Goal: Transaction & Acquisition: Book appointment/travel/reservation

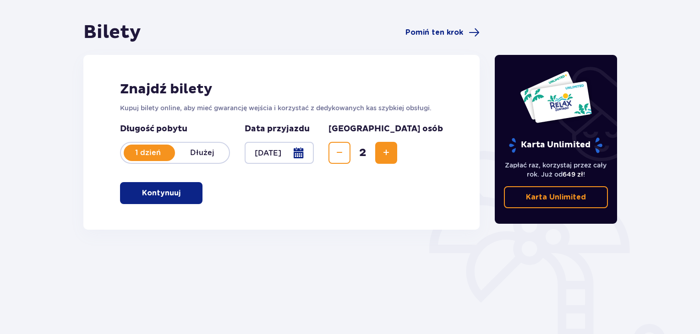
scroll to position [132, 0]
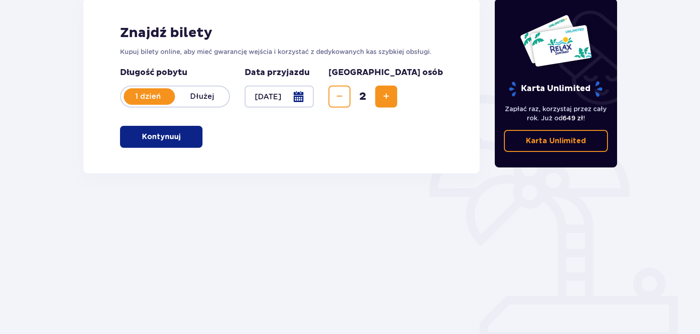
click at [175, 142] on button "Kontynuuj" at bounding box center [161, 137] width 82 height 22
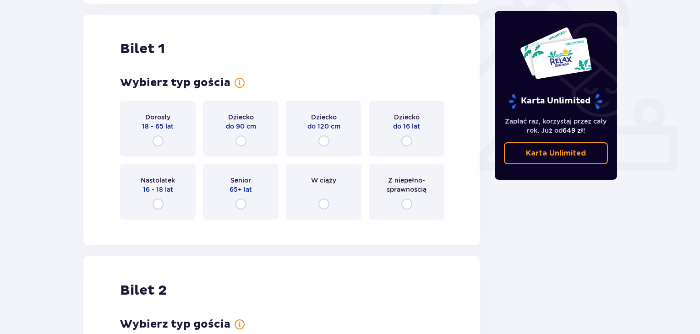
scroll to position [306, 0]
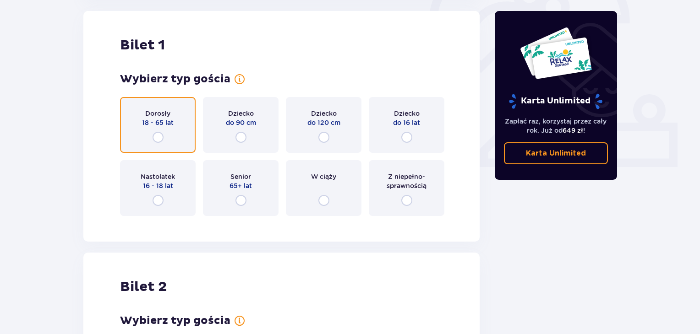
click at [163, 137] on input "radio" at bounding box center [158, 137] width 11 height 11
radio input "true"
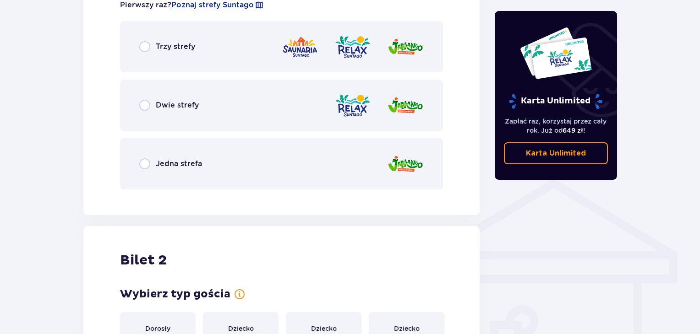
scroll to position [575, 0]
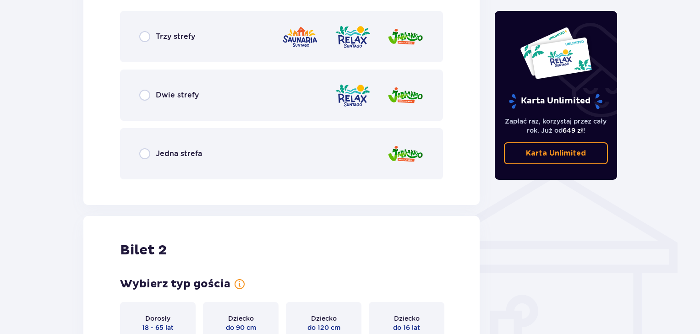
click at [136, 93] on div "Dwie strefy" at bounding box center [281, 95] width 323 height 51
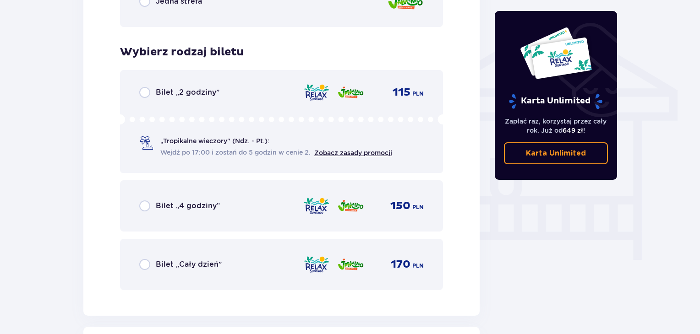
scroll to position [762, 0]
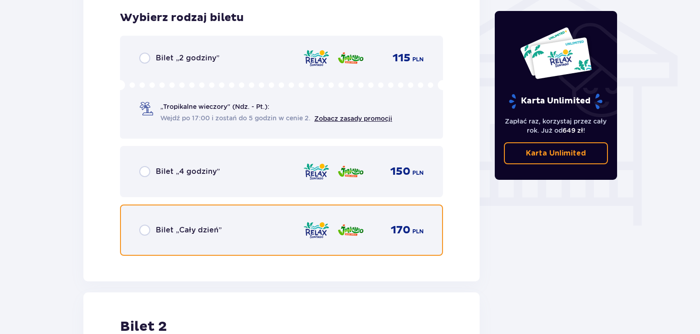
click at [147, 233] on input "radio" at bounding box center [144, 230] width 11 height 11
radio input "true"
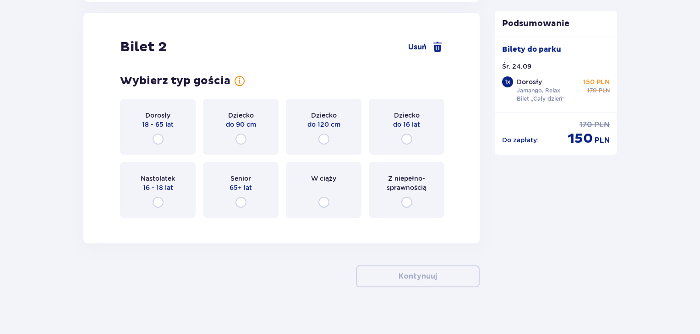
scroll to position [1044, 0]
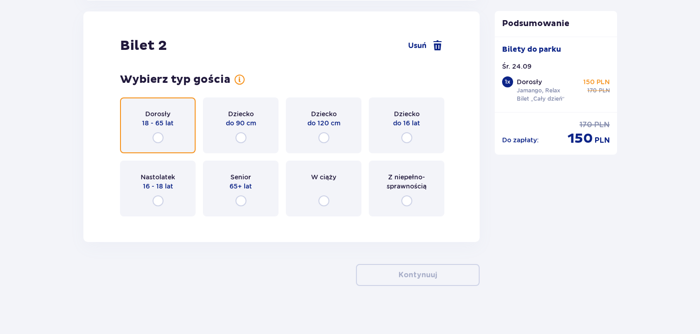
click at [156, 138] on input "radio" at bounding box center [158, 137] width 11 height 11
radio input "true"
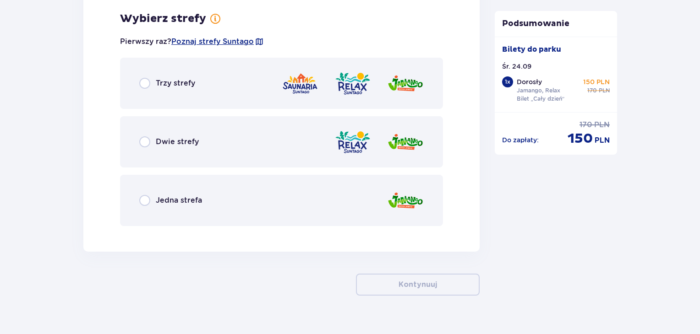
scroll to position [1267, 0]
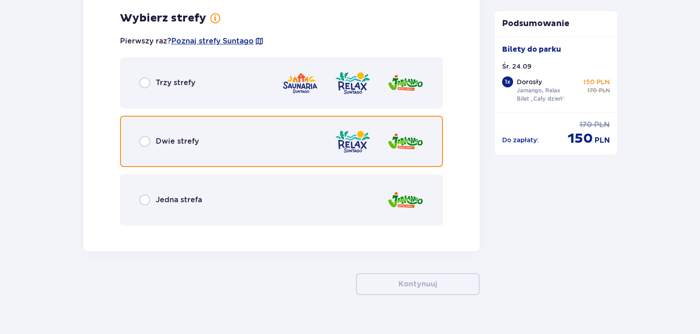
click at [145, 141] on input "radio" at bounding box center [144, 141] width 11 height 11
radio input "true"
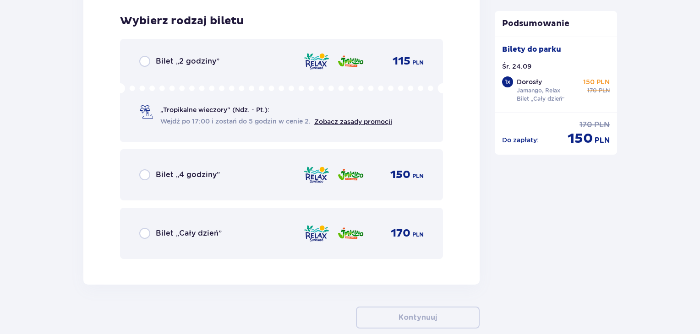
scroll to position [1500, 0]
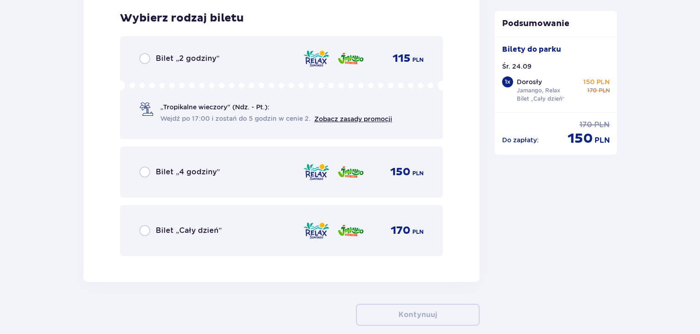
click at [154, 230] on div "Bilet „Cały dzień”" at bounding box center [180, 230] width 82 height 11
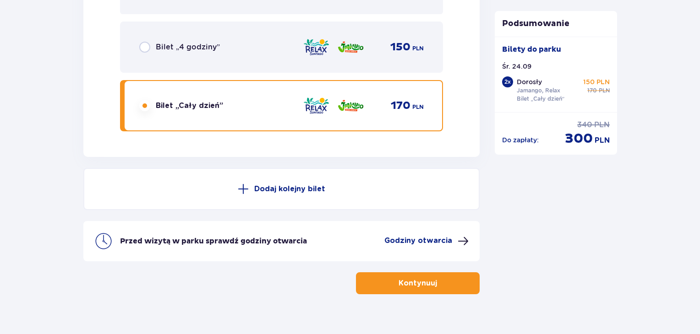
scroll to position [1639, 0]
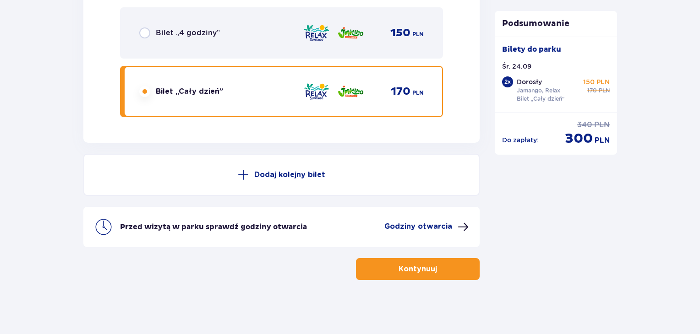
click at [458, 268] on button "Kontynuuj" at bounding box center [418, 269] width 124 height 22
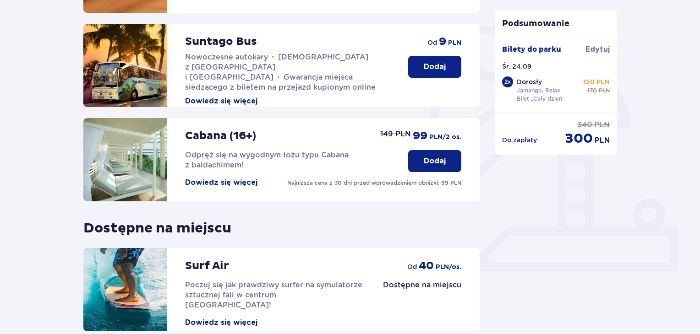
scroll to position [104, 0]
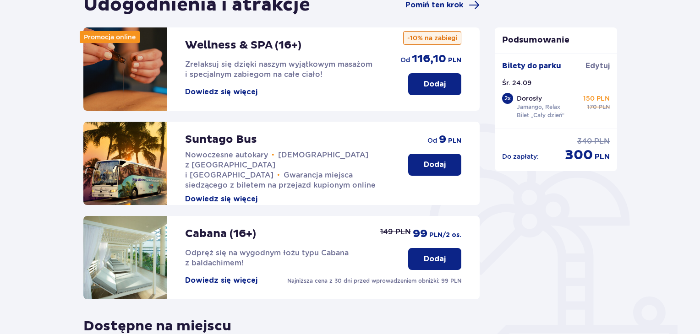
click at [422, 84] on button "Dodaj" at bounding box center [434, 84] width 53 height 22
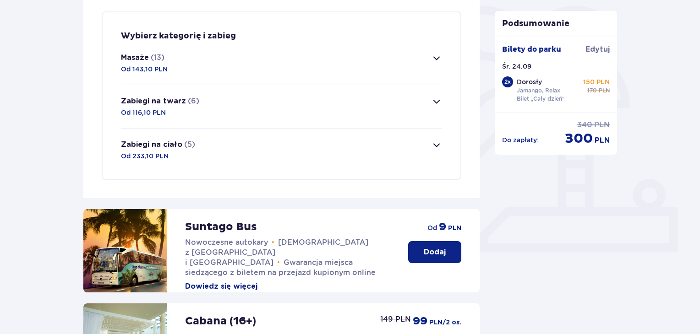
scroll to position [222, 0]
click at [437, 51] on button "Masaże (13) Od 143,10 PLN" at bounding box center [281, 62] width 321 height 43
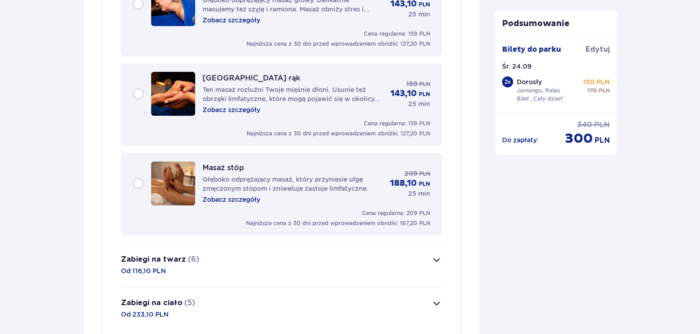
scroll to position [1225, 0]
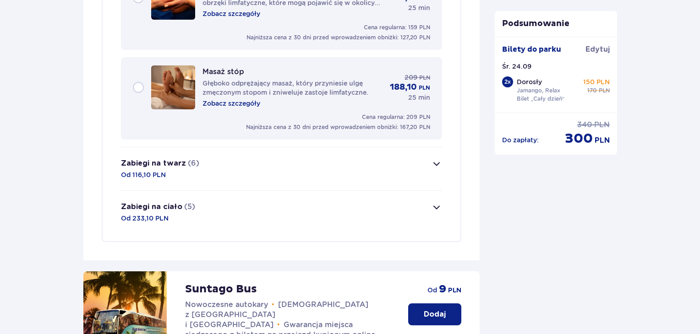
click at [440, 217] on button "Zabiegi na ciało (5) Od 233,10 PLN" at bounding box center [281, 212] width 321 height 43
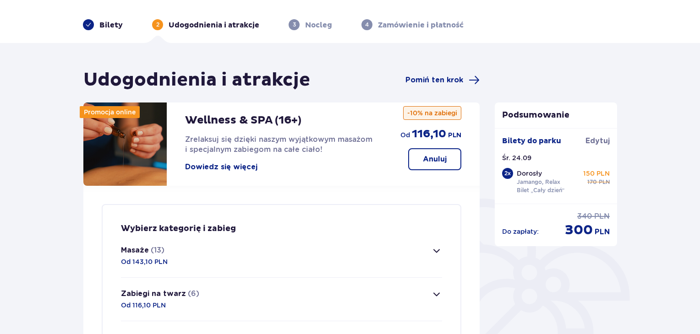
scroll to position [0, 0]
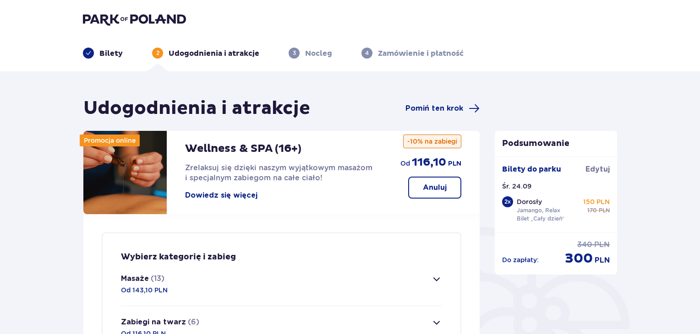
click at [432, 186] on p "Anuluj" at bounding box center [435, 188] width 24 height 10
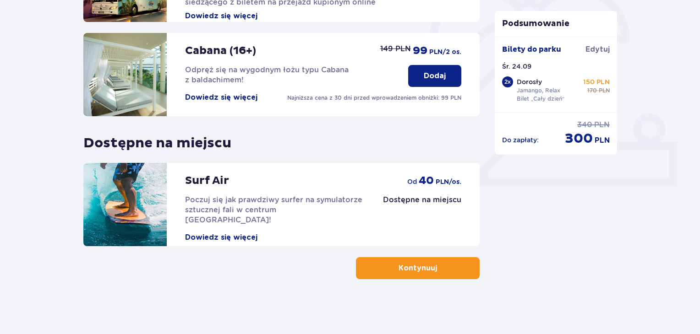
scroll to position [241, 0]
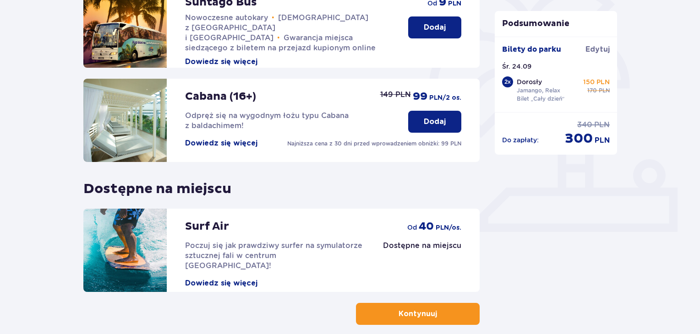
click at [437, 122] on p "Dodaj" at bounding box center [435, 122] width 22 height 10
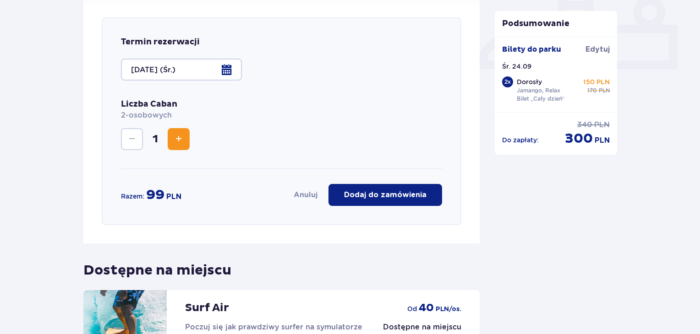
scroll to position [411, 0]
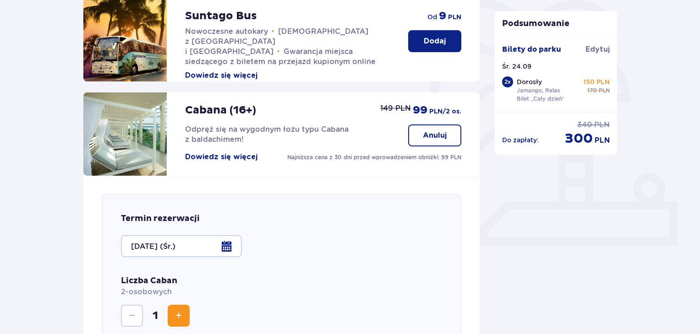
click at [439, 134] on p "Anuluj" at bounding box center [435, 136] width 24 height 10
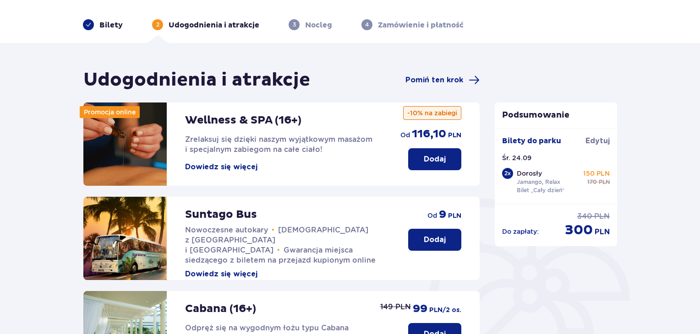
scroll to position [0, 0]
